Goal: Information Seeking & Learning: Learn about a topic

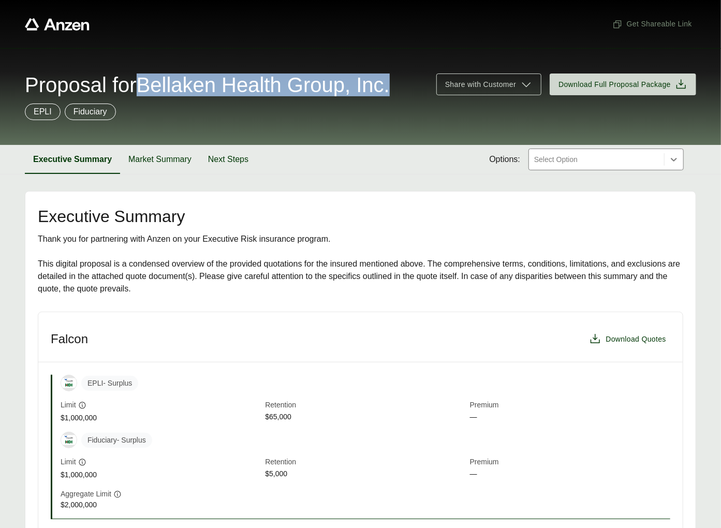
drag, startPoint x: 151, startPoint y: 79, endPoint x: 166, endPoint y: 102, distance: 27.7
click at [166, 95] on span "Proposal for Bellaken Health Group, Inc." at bounding box center [207, 85] width 365 height 21
copy span "Bellaken Health Group, Inc."
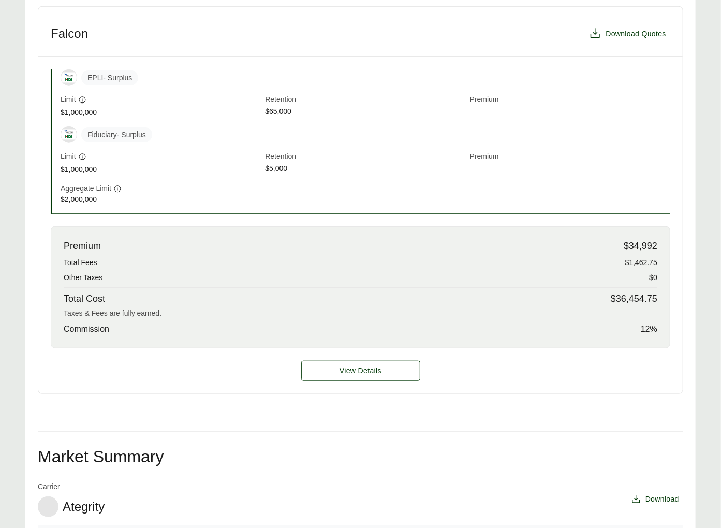
scroll to position [364, 0]
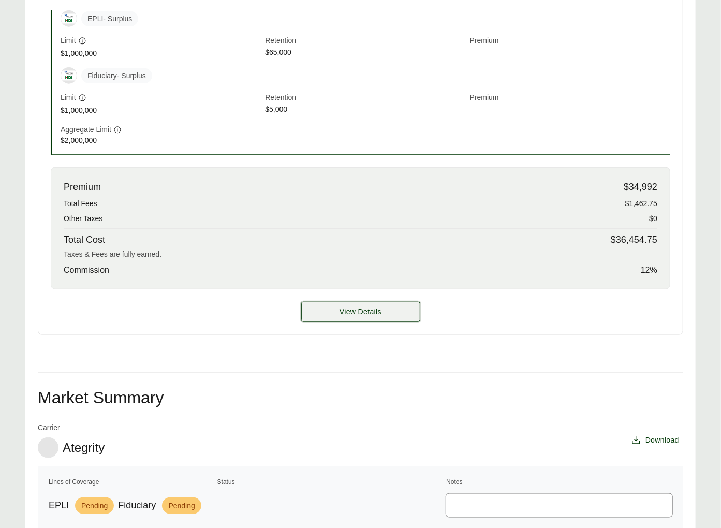
click at [325, 322] on button "View Details" at bounding box center [360, 312] width 119 height 20
click at [333, 322] on button "View Details" at bounding box center [360, 312] width 119 height 20
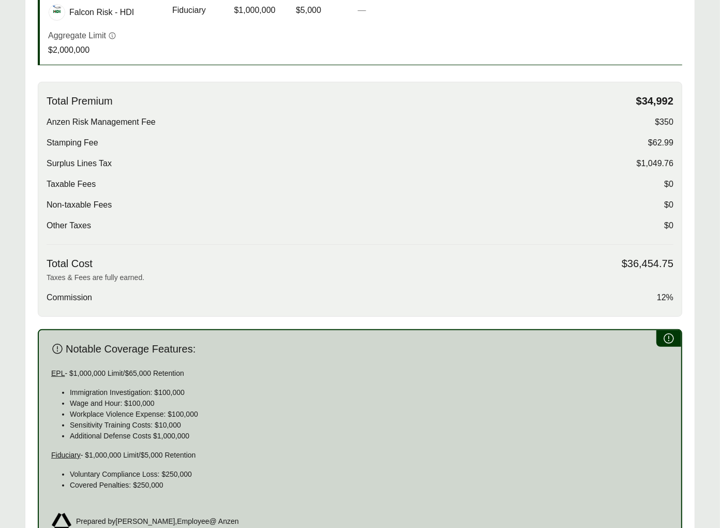
scroll to position [309, 0]
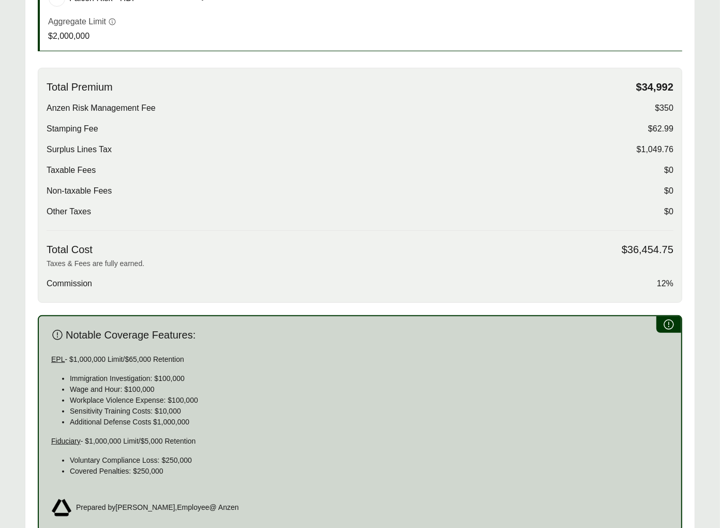
drag, startPoint x: 51, startPoint y: 379, endPoint x: 199, endPoint y: 379, distance: 148.5
click at [199, 365] on p "EPL - $1,000,000 Limit/$65,000 Retention" at bounding box center [360, 359] width 618 height 11
copy p "EPL - $1,000,000 Limit/$65,000 Retention"
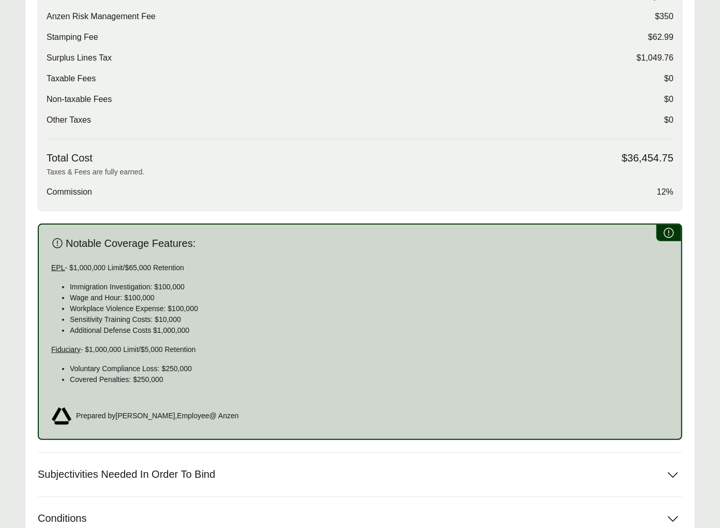
click at [139, 355] on p "Fiduciary - $1,000,000 Limit/$5,000 Retention" at bounding box center [360, 349] width 618 height 11
copy p "Fiduciary - $1,000,000 Limit/$5,000 Retention"
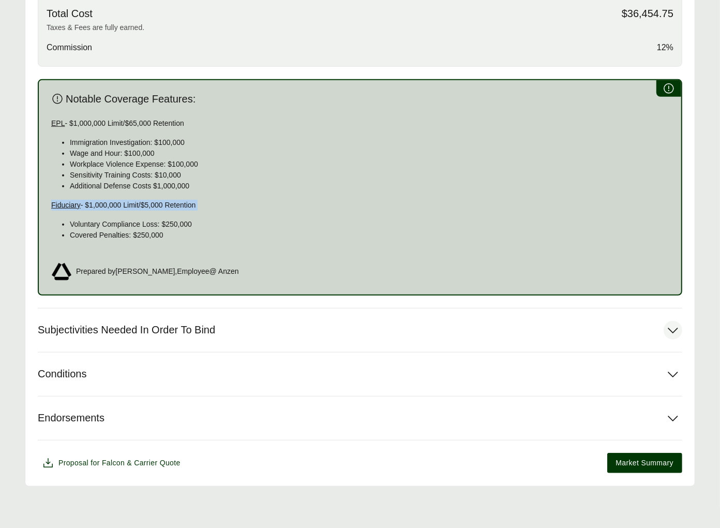
click at [206, 328] on span "Subjectivities Needed In Order To Bind" at bounding box center [127, 329] width 178 height 13
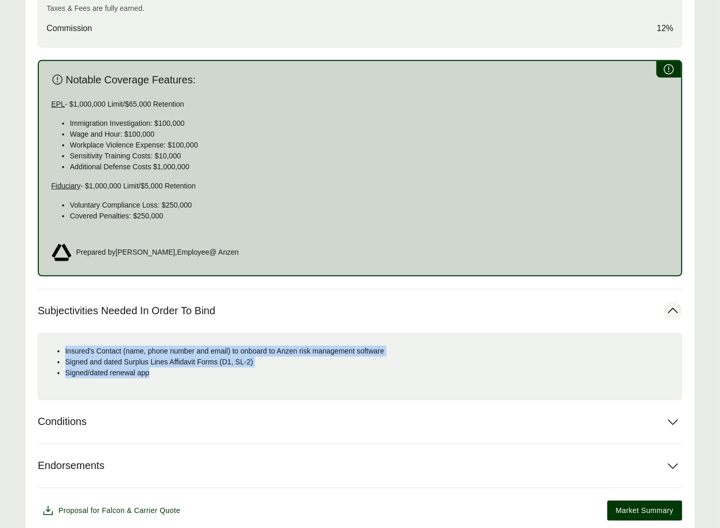
drag, startPoint x: 162, startPoint y: 391, endPoint x: 65, endPoint y: 367, distance: 100.2
click at [64, 367] on ul "Insured's Contact (name, phone number and email) to onboard to Anzen risk manag…" at bounding box center [360, 362] width 627 height 33
copy ul "Insured's Contact (name, phone number and email) to onboard to Anzen risk manag…"
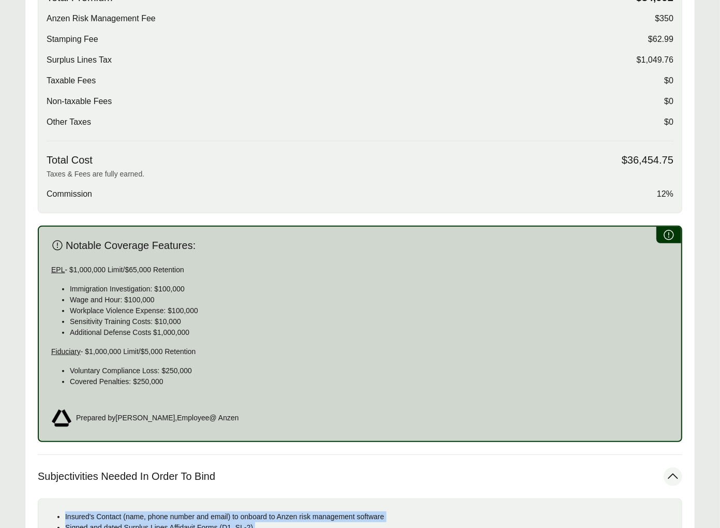
scroll to position [0, 0]
